Goal: Information Seeking & Learning: Learn about a topic

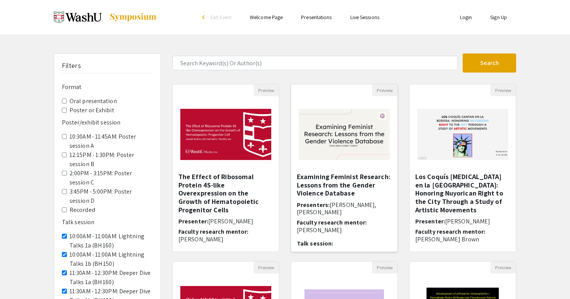
scroll to position [21, 0]
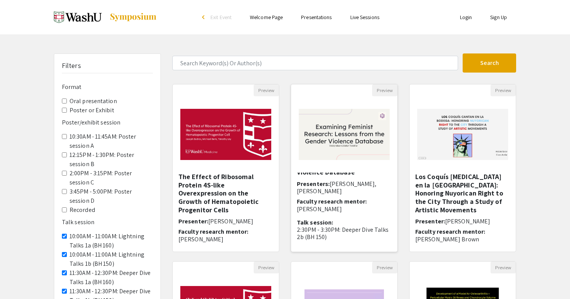
click at [345, 155] on img at bounding box center [344, 134] width 106 height 67
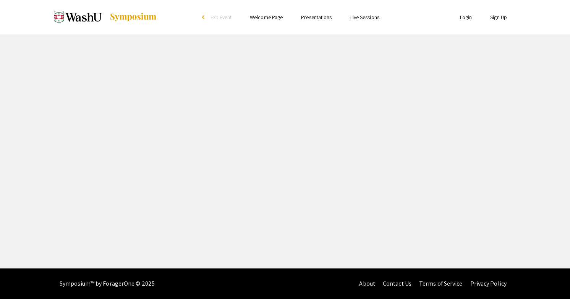
select select "custom"
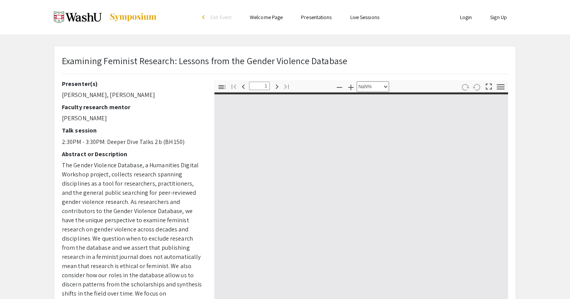
type input "0"
select select "custom"
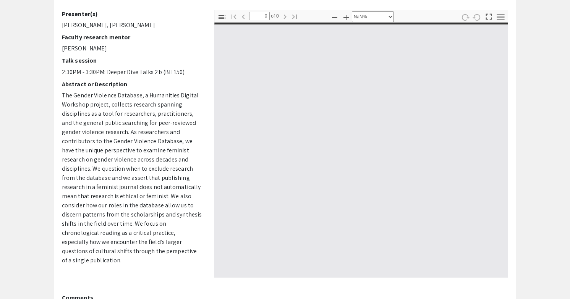
scroll to position [75, 0]
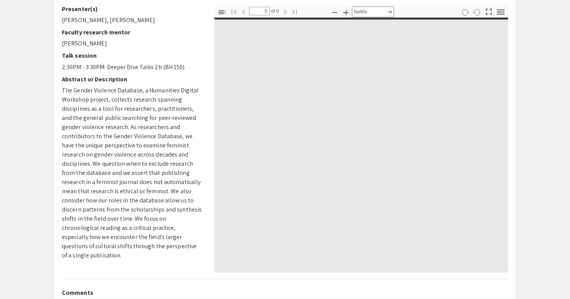
type input "1"
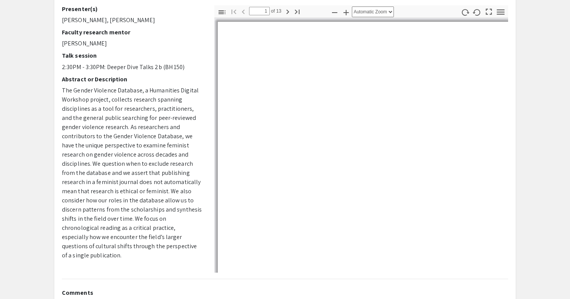
select select "auto"
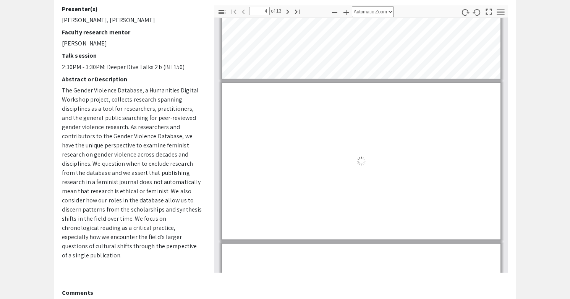
type input "5"
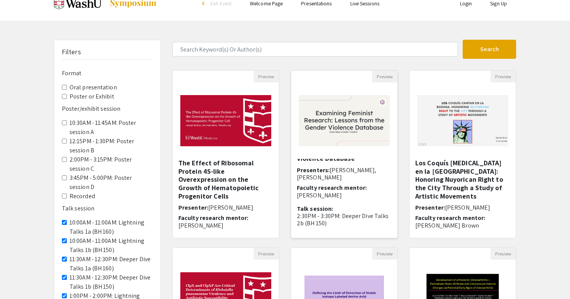
scroll to position [208, 0]
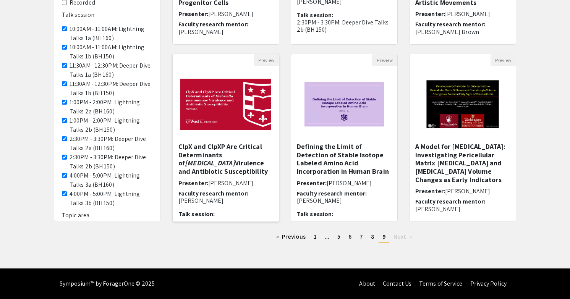
click at [210, 135] on img at bounding box center [226, 104] width 106 height 67
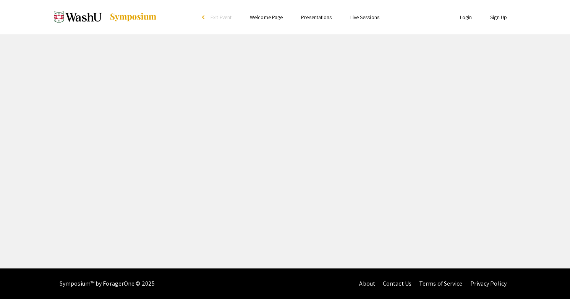
select select "custom"
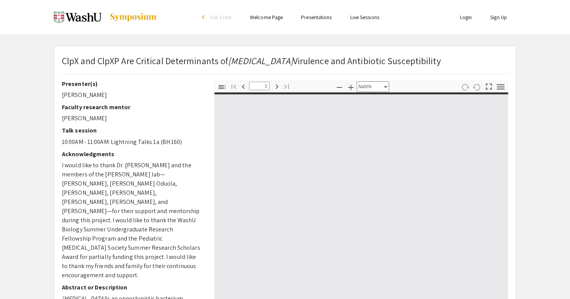
type input "0"
select select "auto"
type input "1"
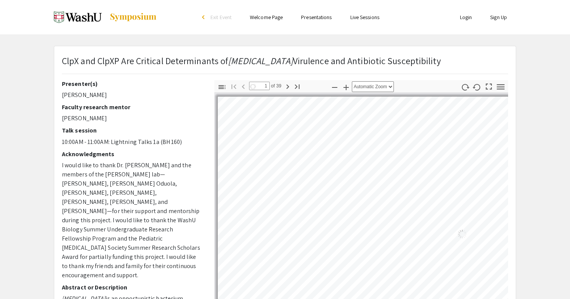
select select "0.5"
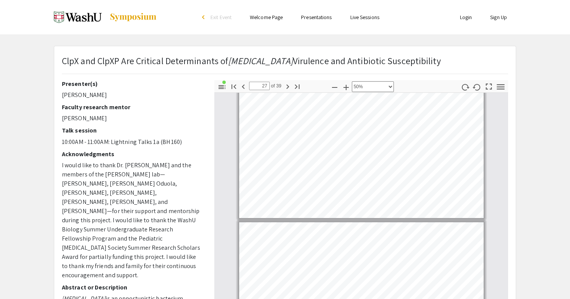
type input "28"
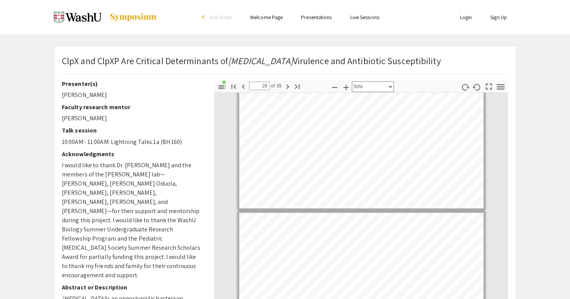
scroll to position [3714, 0]
